Goal: Navigation & Orientation: Find specific page/section

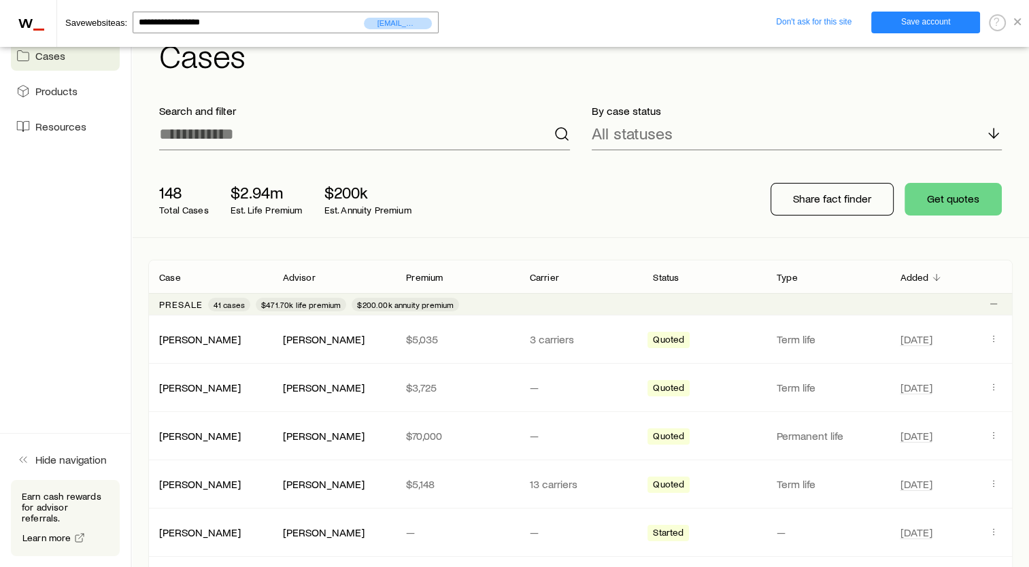
click at [1019, 17] on link at bounding box center [1017, 20] width 7 height 12
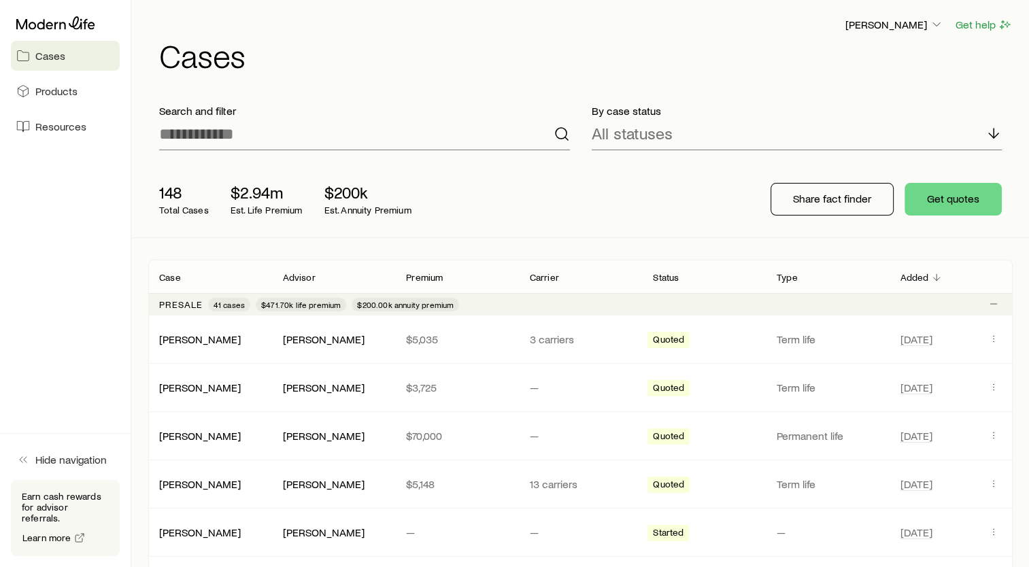
click at [67, 37] on div "Cases Products Resources" at bounding box center [65, 76] width 131 height 152
click at [79, 12] on div at bounding box center [65, 23] width 109 height 24
click at [71, 128] on span "Resources" at bounding box center [60, 127] width 51 height 14
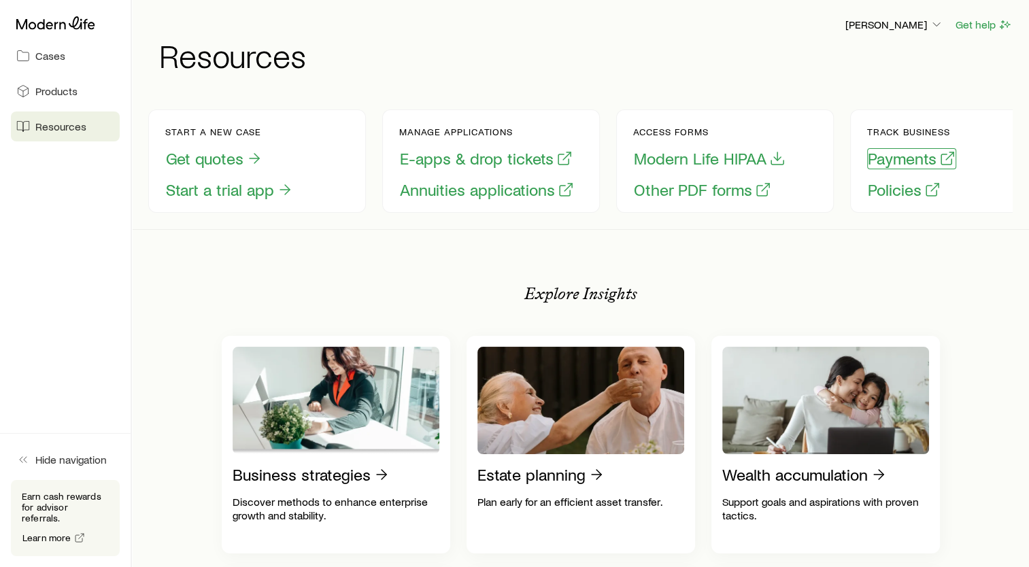
click at [911, 161] on button "Payments" at bounding box center [911, 158] width 89 height 21
click at [908, 166] on button "Payments" at bounding box center [911, 158] width 89 height 21
click at [893, 195] on button "Policies" at bounding box center [904, 190] width 74 height 21
click at [46, 99] on link "Products" at bounding box center [65, 91] width 109 height 30
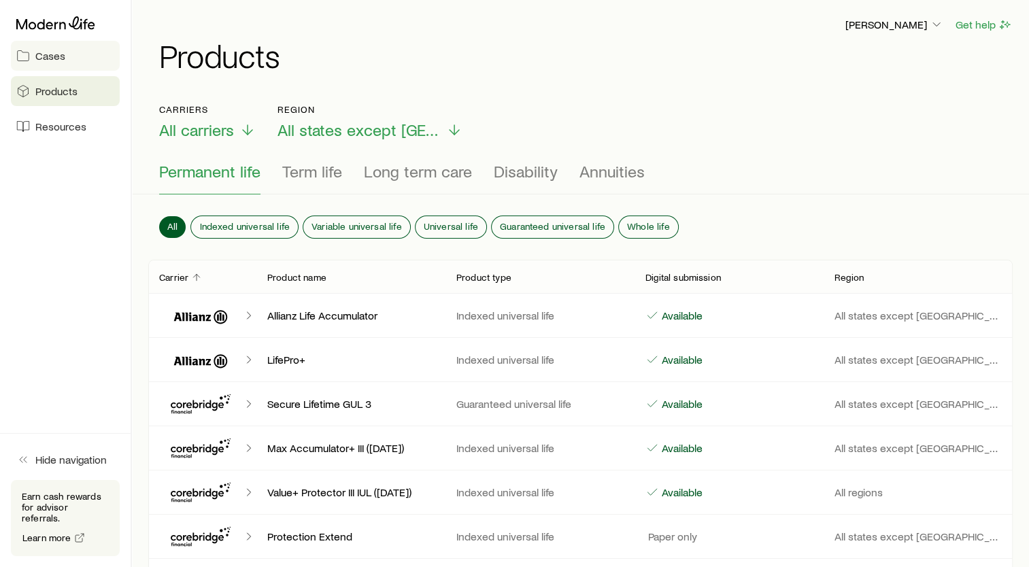
click at [46, 57] on span "Cases" at bounding box center [50, 56] width 30 height 14
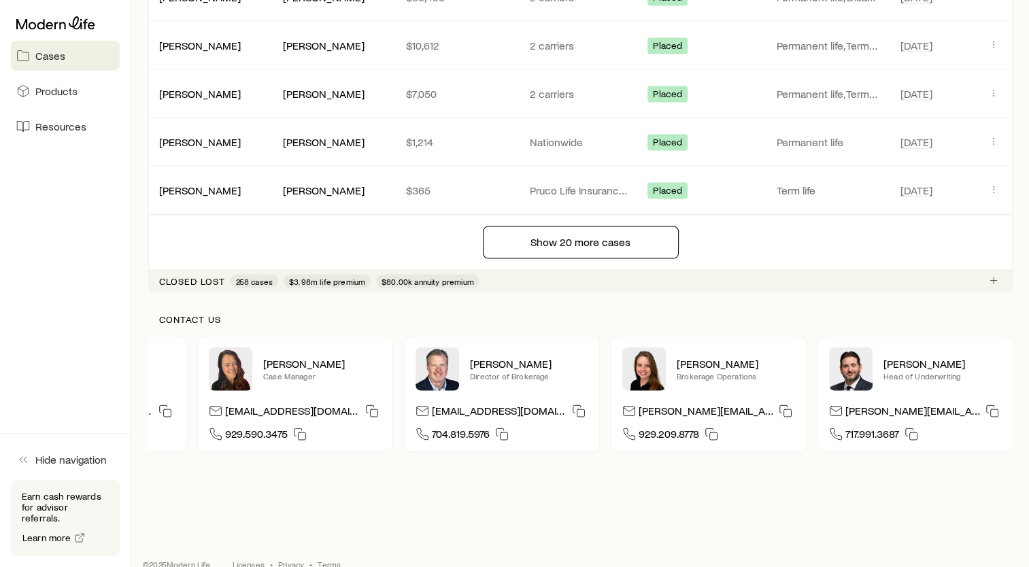
scroll to position [2906, 0]
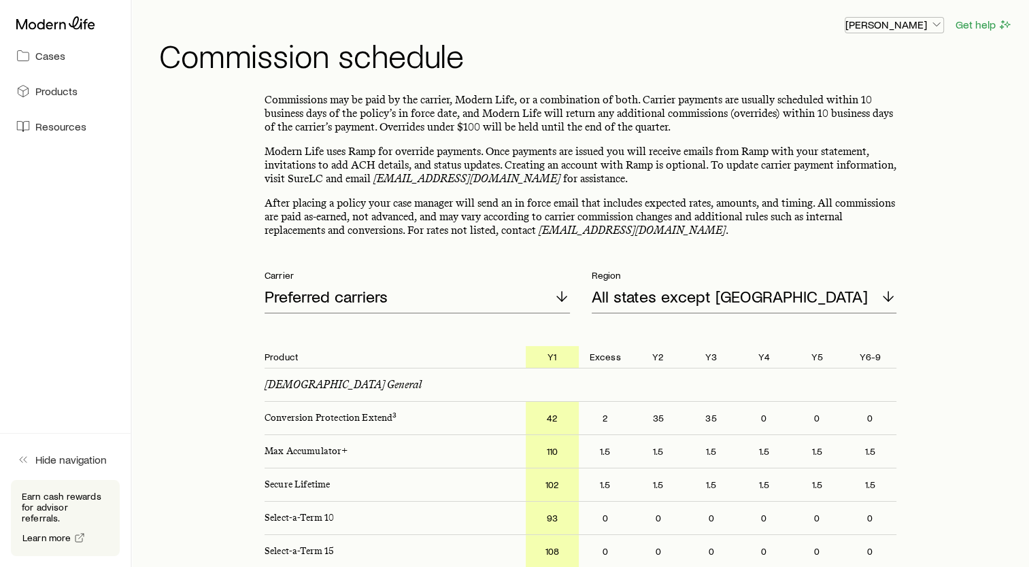
click at [931, 21] on icon "button" at bounding box center [937, 25] width 14 height 14
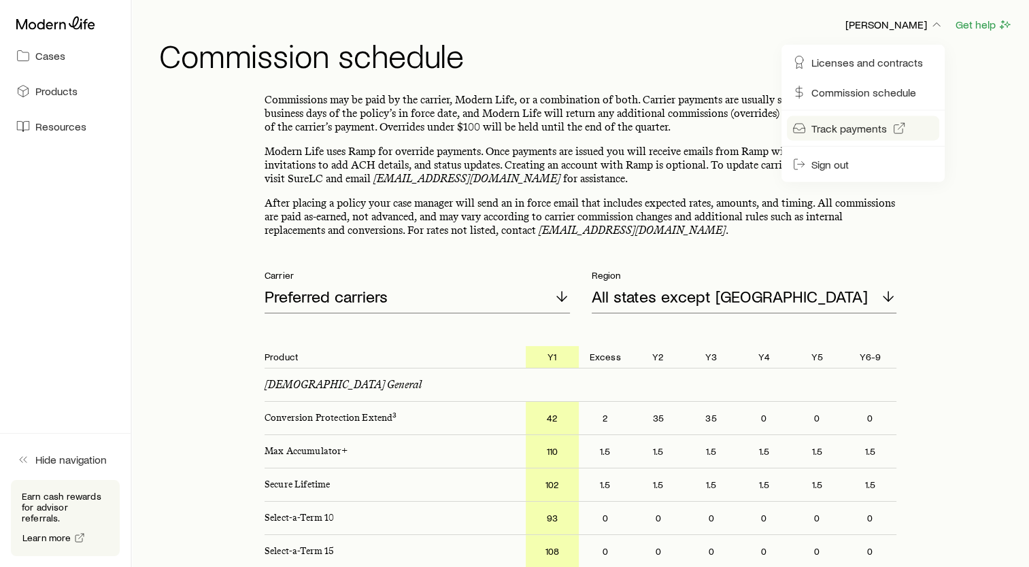
click at [859, 133] on span "Track payments" at bounding box center [850, 129] width 76 height 14
